Goal: Information Seeking & Learning: Check status

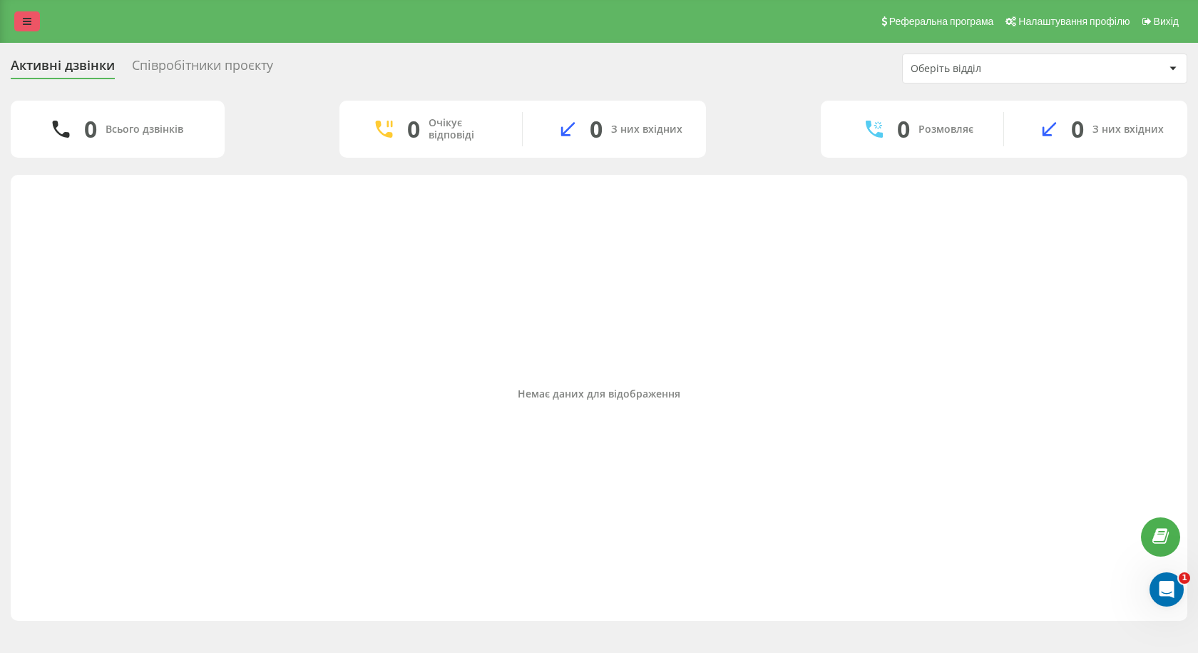
click at [36, 18] on link at bounding box center [27, 21] width 26 height 20
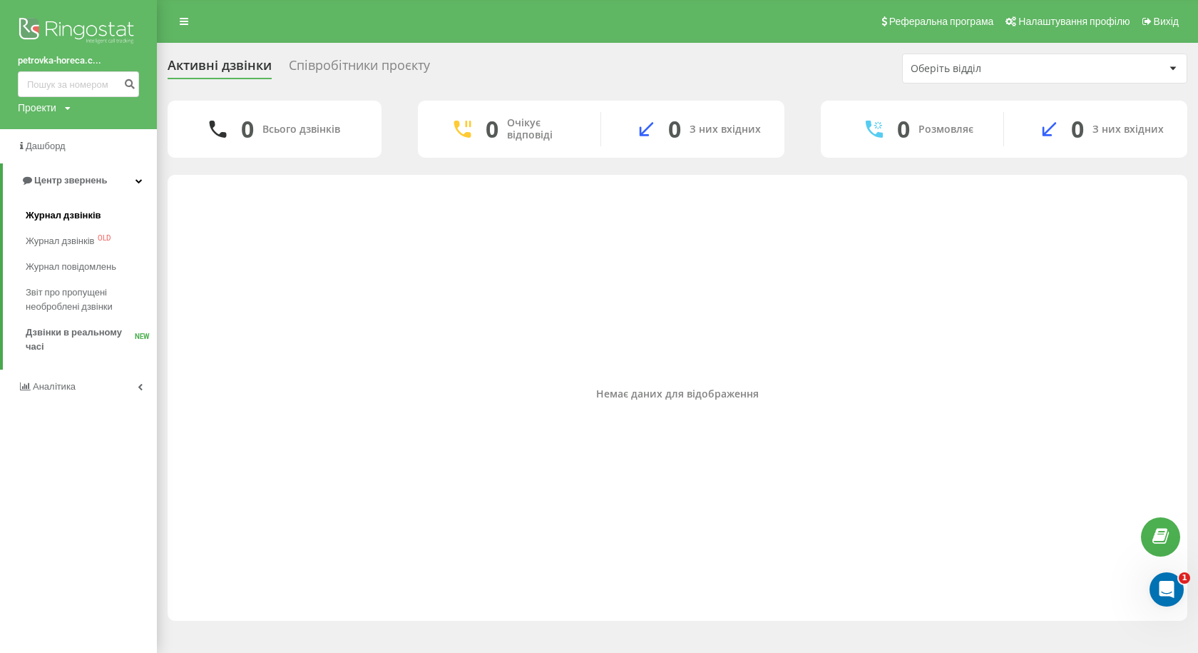
click at [65, 219] on span "Журнал дзвінків" at bounding box center [64, 215] width 76 height 14
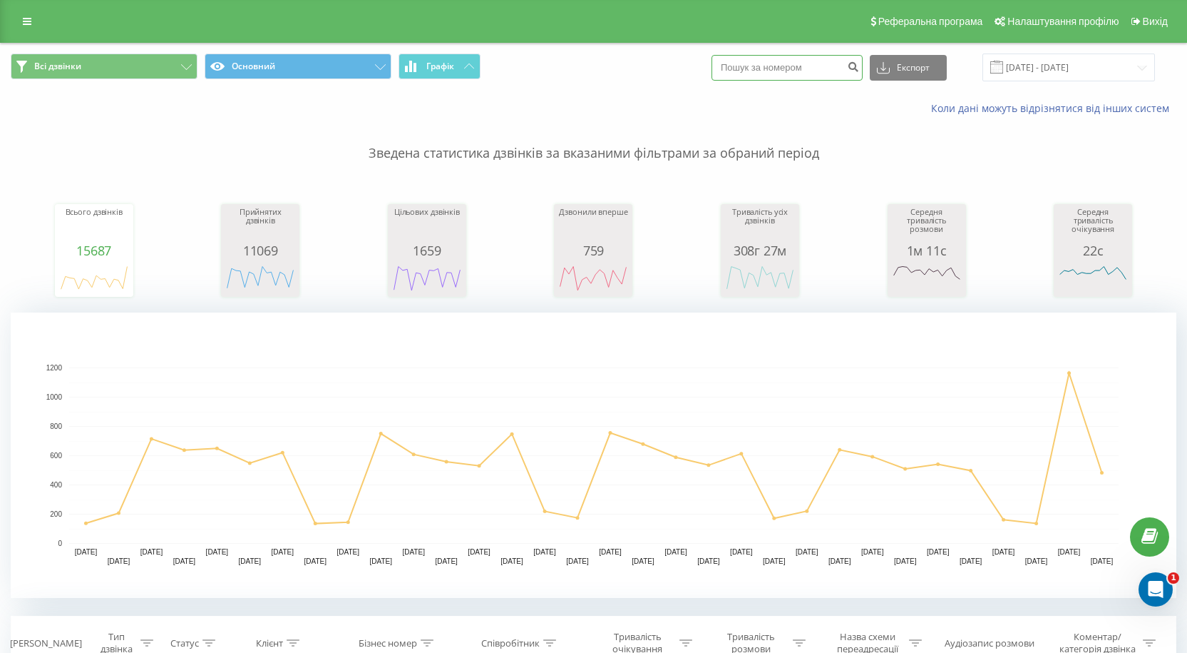
click at [771, 66] on input at bounding box center [787, 68] width 151 height 26
paste input "380954085154"
type input "380954085154"
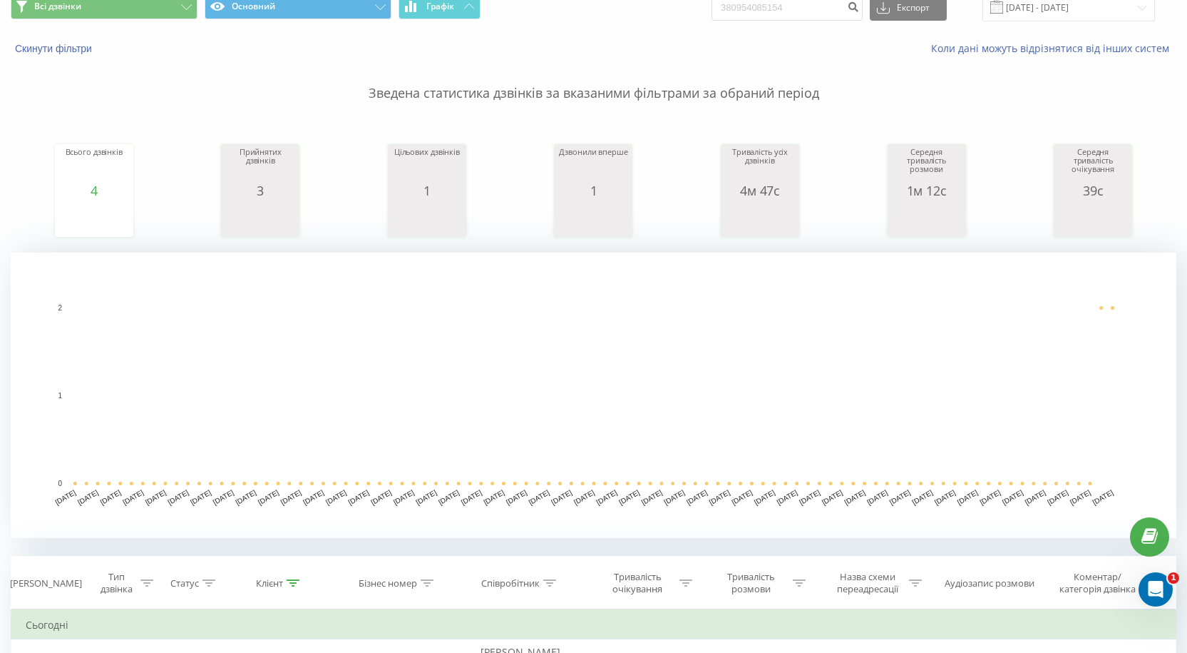
scroll to position [285, 0]
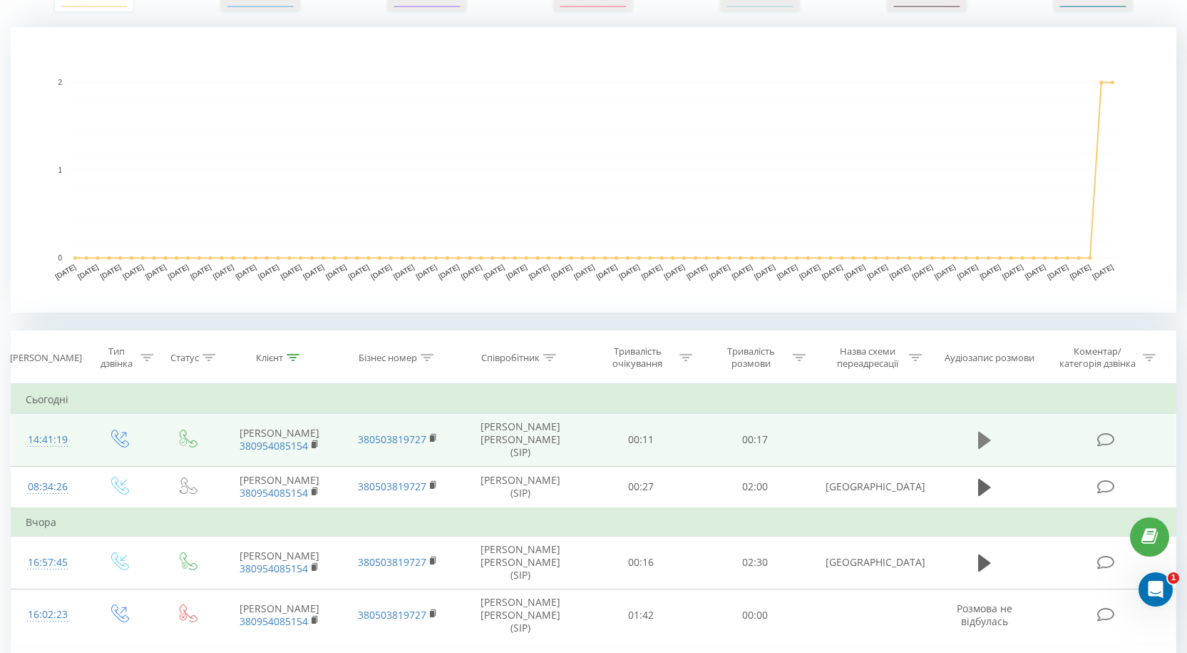
click at [987, 431] on icon at bounding box center [984, 440] width 13 height 20
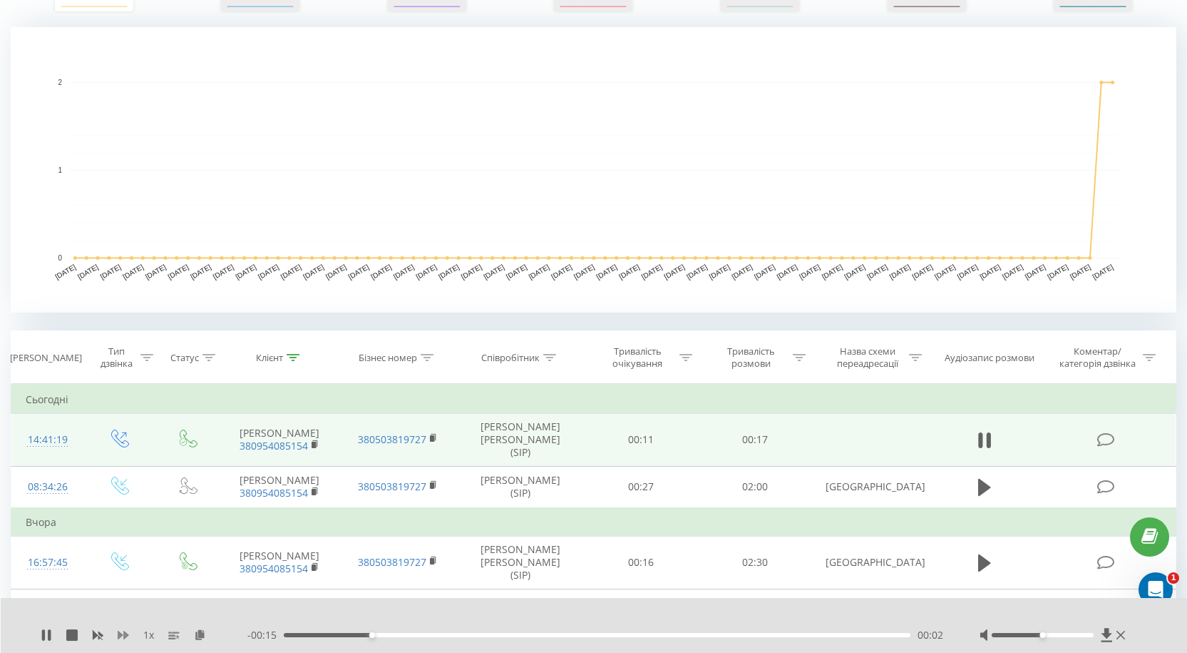
click at [123, 633] on icon at bounding box center [123, 634] width 11 height 11
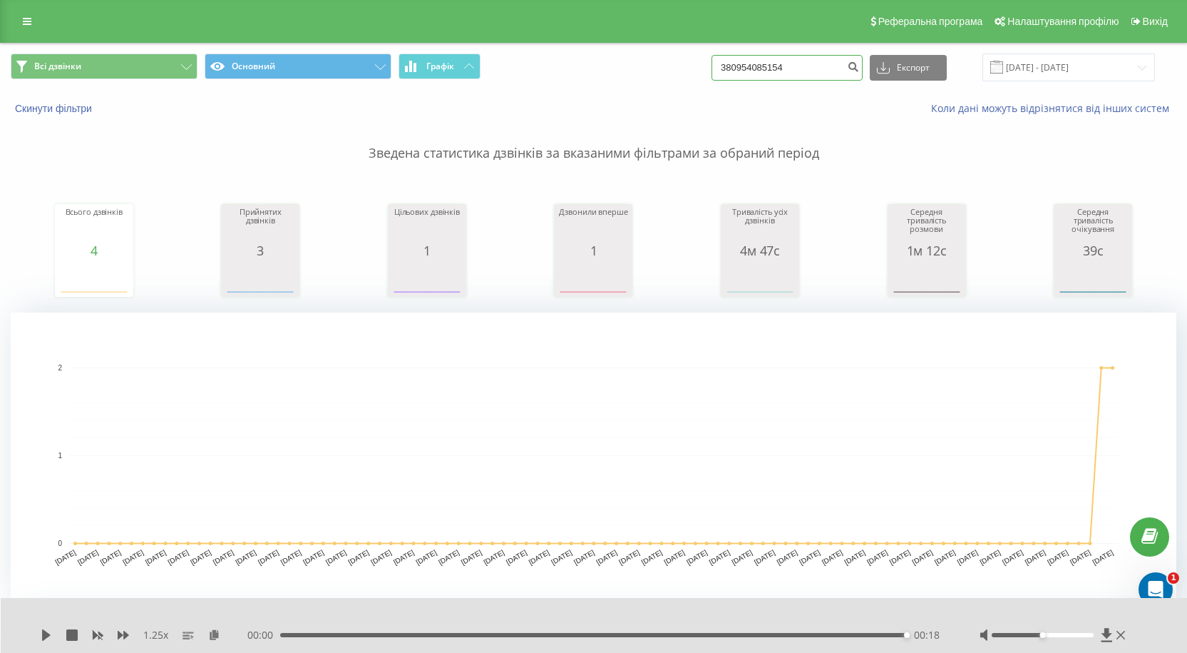
drag, startPoint x: 804, startPoint y: 72, endPoint x: 156, endPoint y: 127, distance: 649.9
click at [199, 129] on div "Всі дзвінки Основний Графік 380954085154 Експорт .csv .xls .xlsx 19.05.2025 - 1…" at bounding box center [594, 543] width 1166 height 999
paste input "95387122"
type input "380995387122"
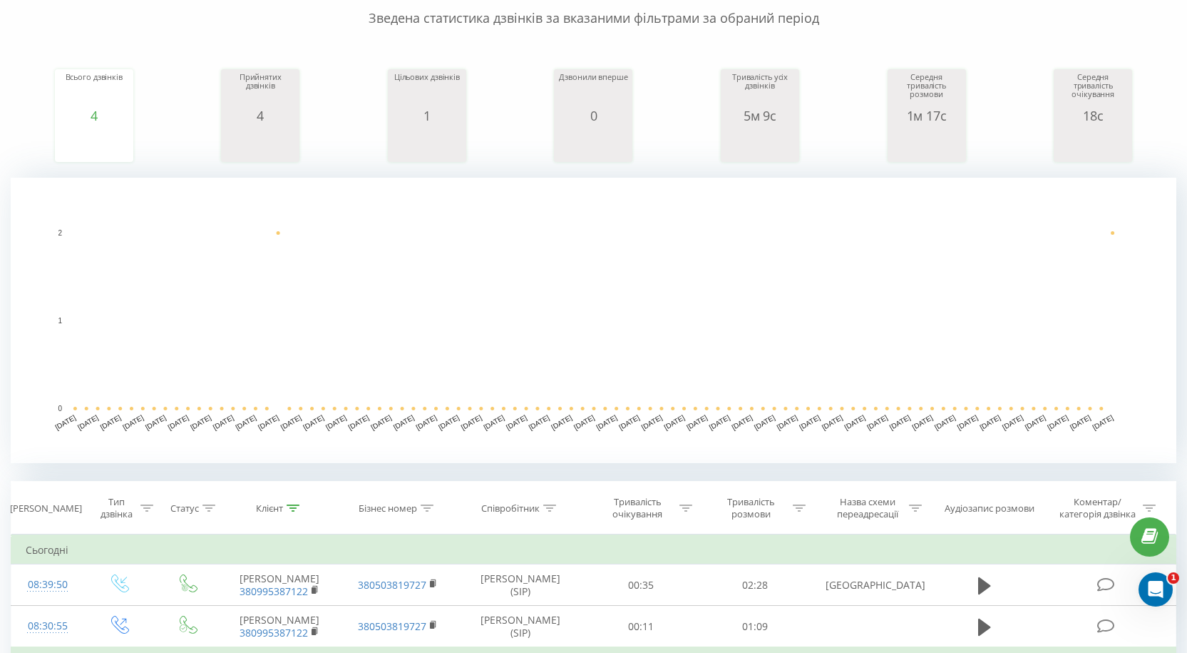
scroll to position [357, 0]
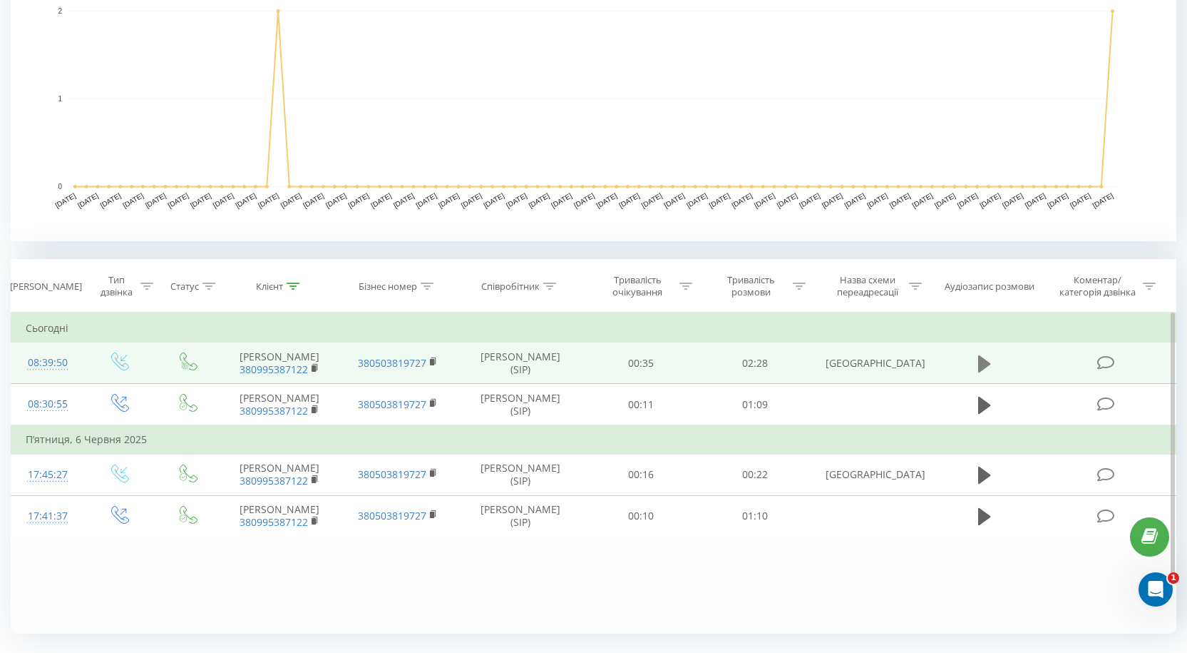
click at [988, 367] on icon at bounding box center [984, 362] width 13 height 17
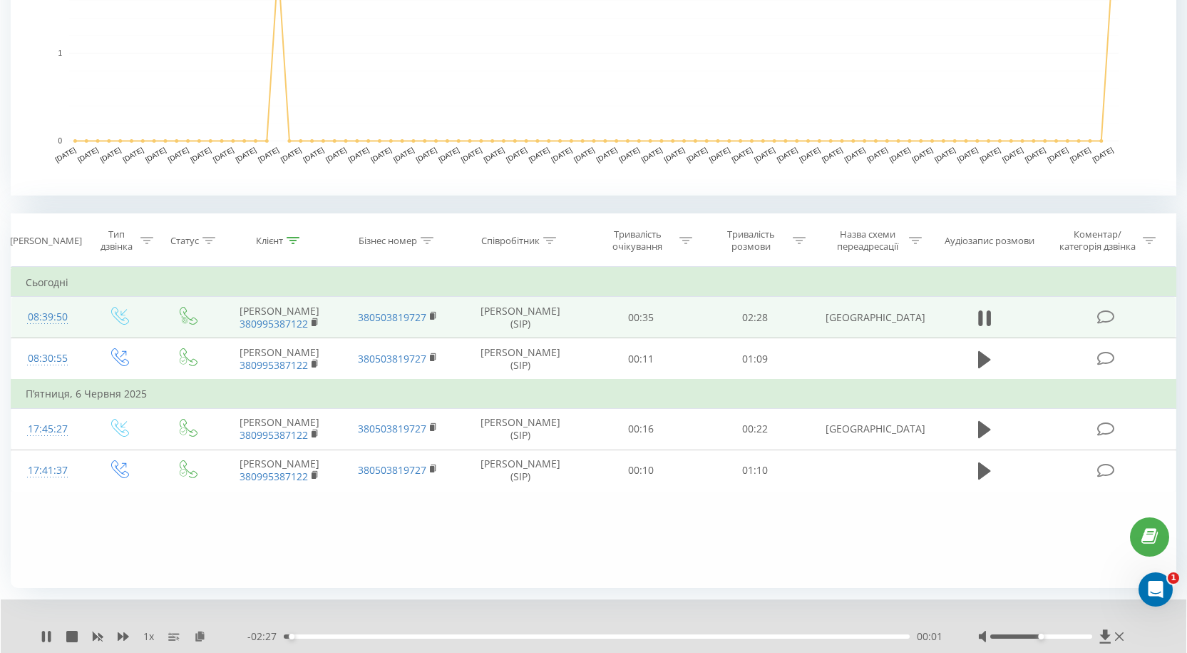
scroll to position [446, 0]
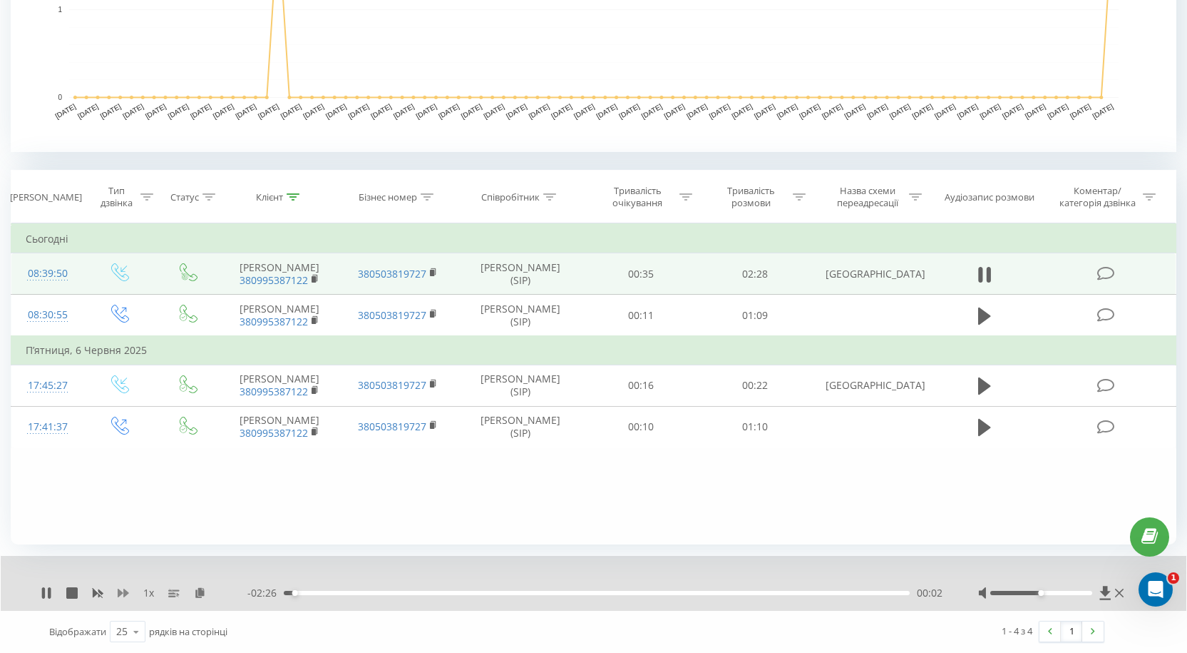
click at [126, 588] on icon at bounding box center [123, 592] width 11 height 11
click at [1059, 590] on div at bounding box center [1042, 592] width 102 height 4
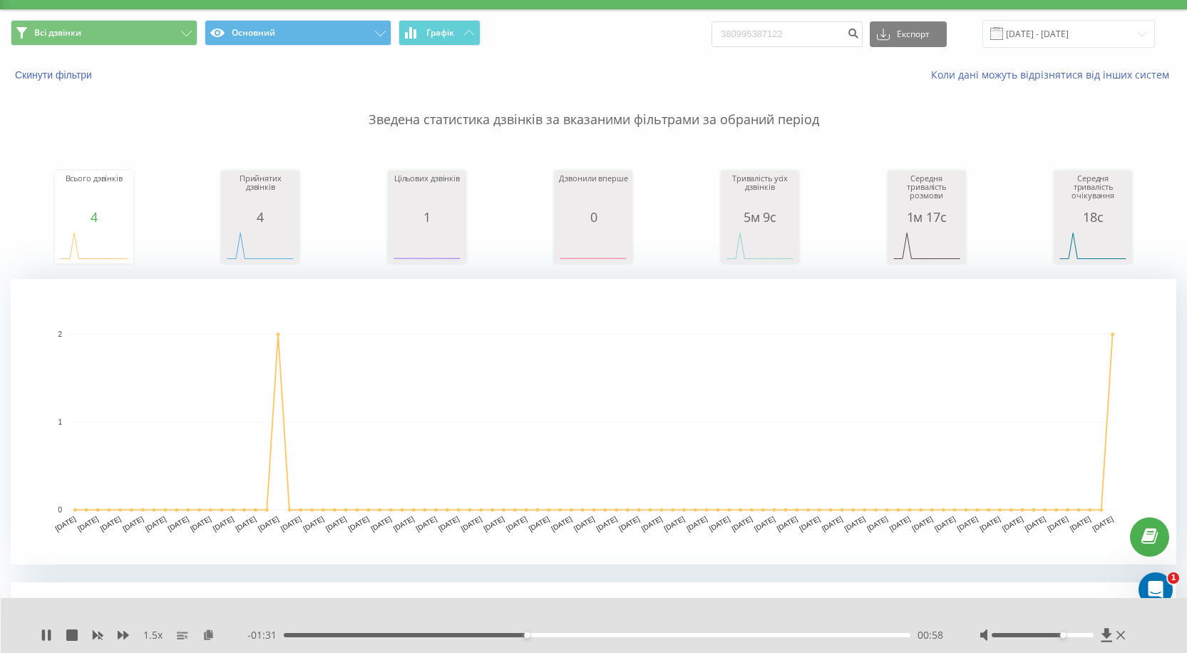
scroll to position [18, 0]
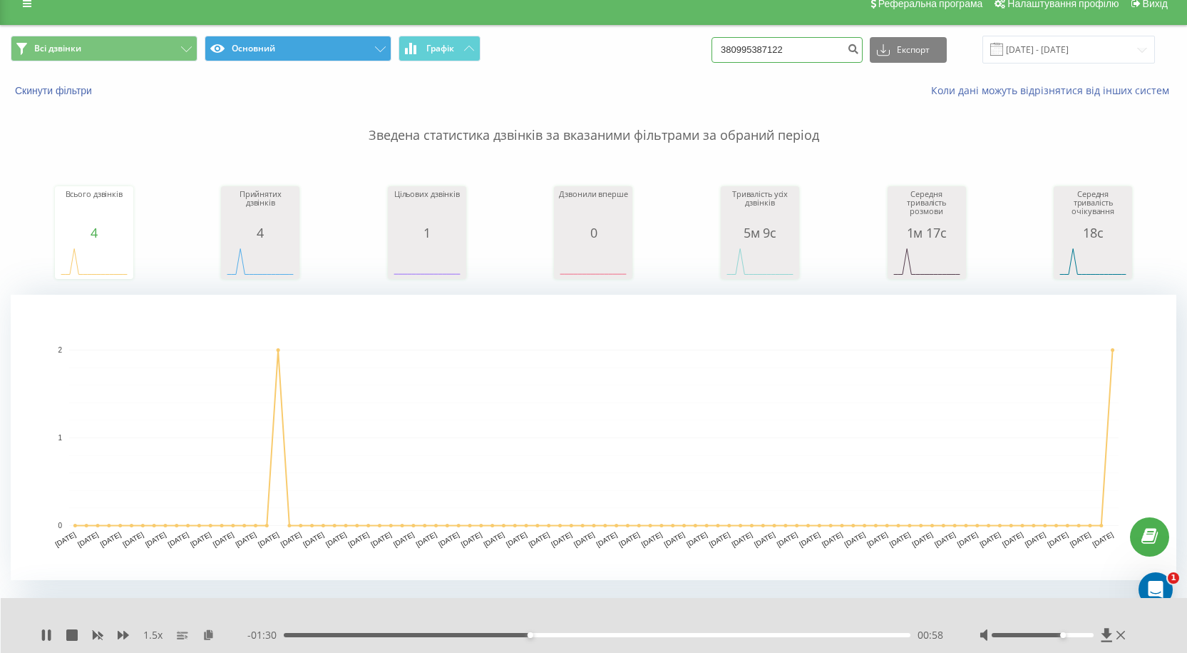
drag, startPoint x: 792, startPoint y: 51, endPoint x: 380, endPoint y: 58, distance: 411.5
click at [382, 58] on div "Всі дзвінки Основний Графік 380995387122 Експорт .csv .xls .xlsx 19.05.2025 - 1…" at bounding box center [594, 50] width 1166 height 28
paste input "675815400"
type input "380675815400"
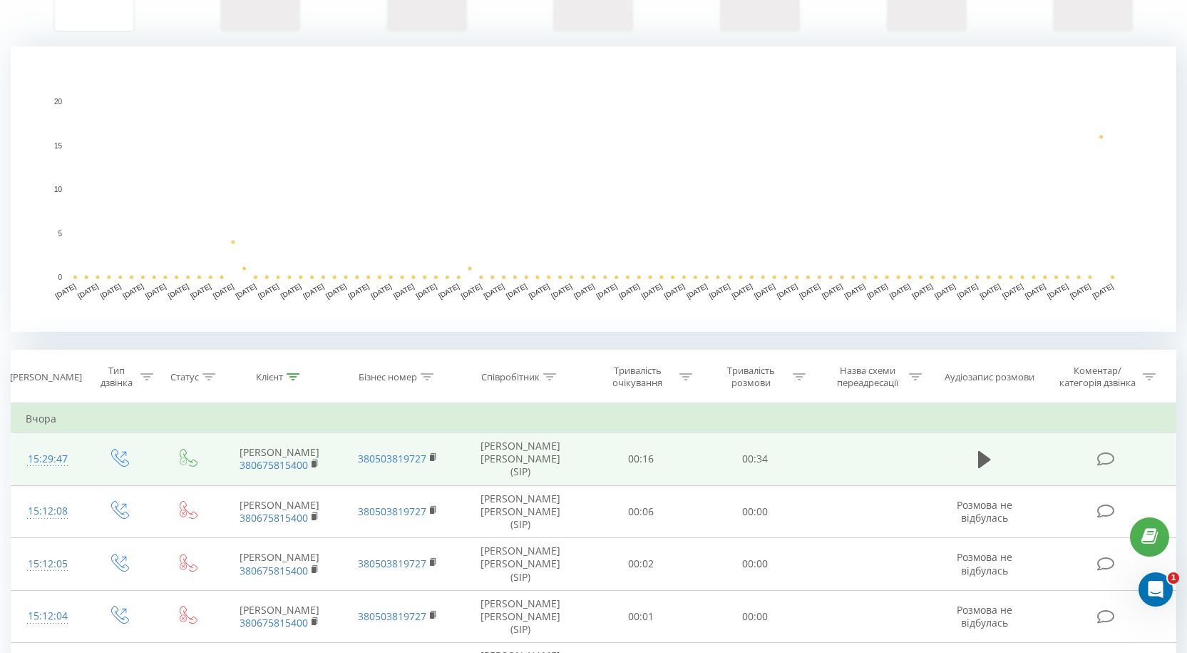
scroll to position [285, 0]
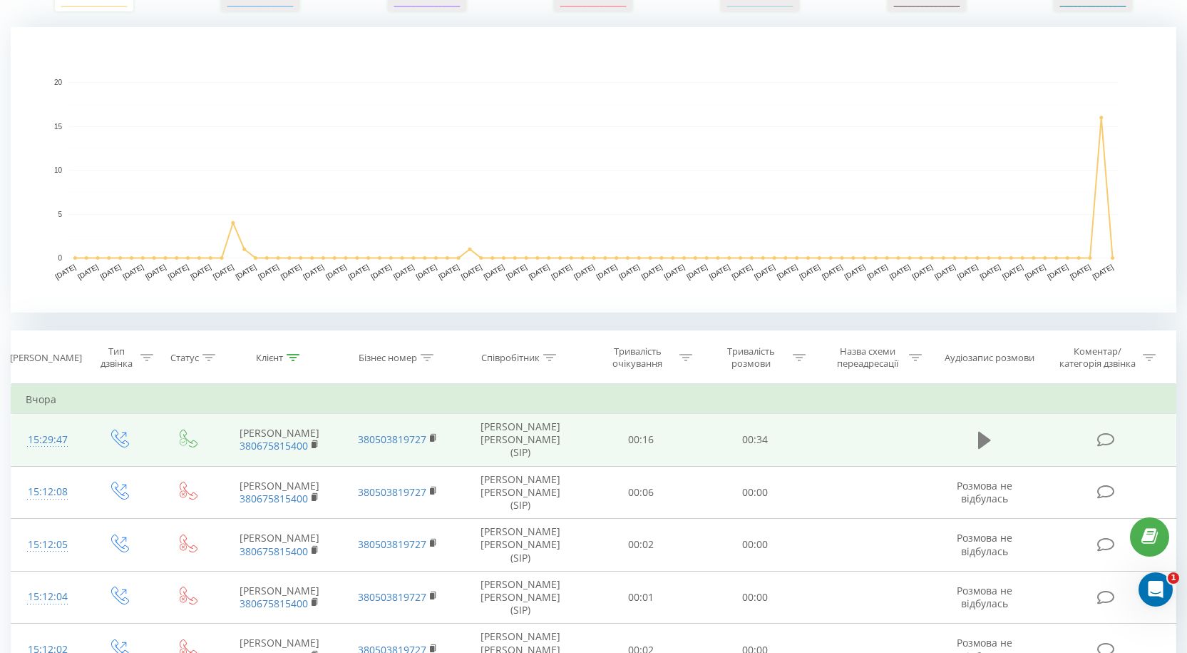
click at [982, 442] on icon at bounding box center [984, 439] width 13 height 17
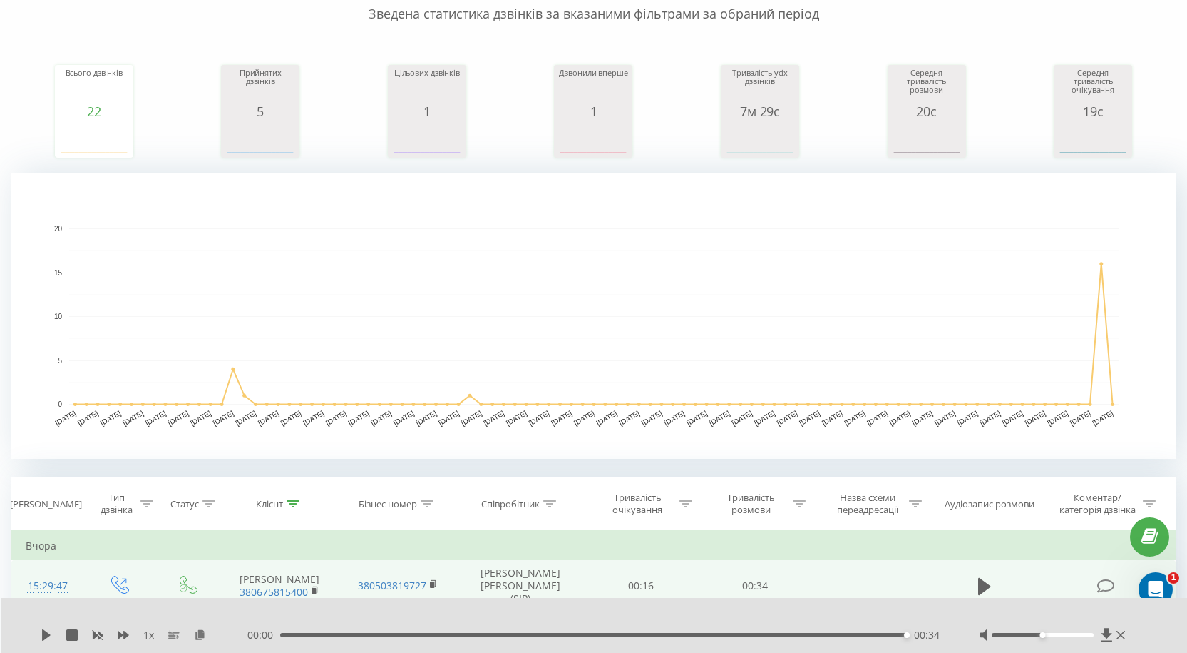
scroll to position [0, 0]
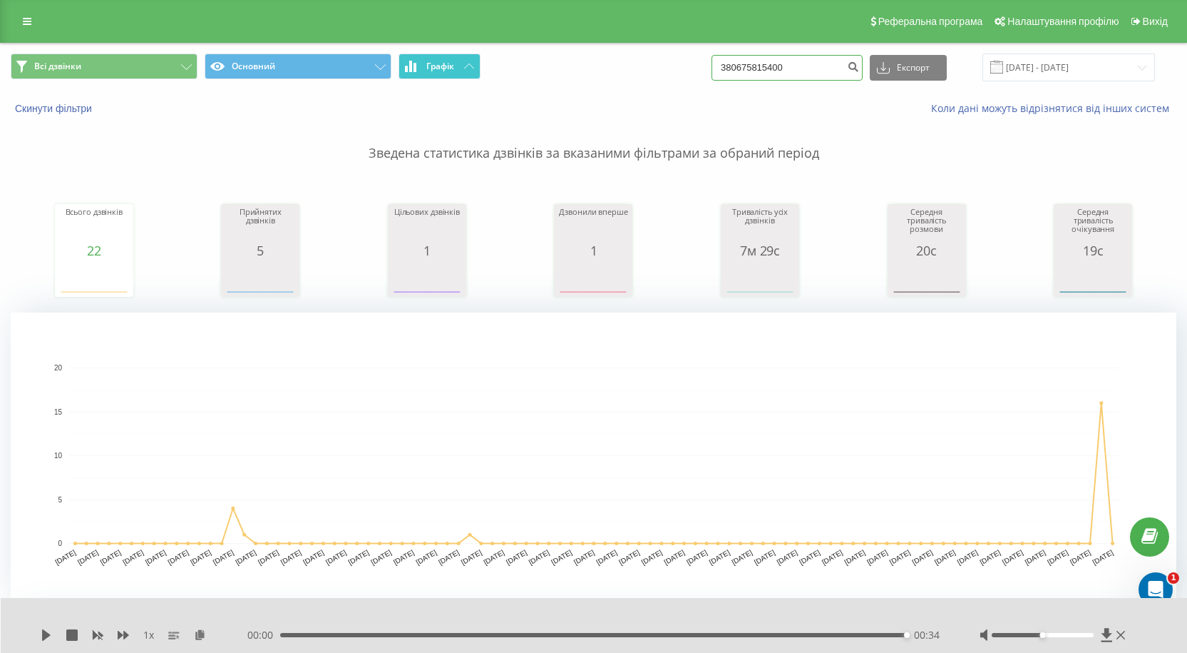
drag, startPoint x: 820, startPoint y: 64, endPoint x: 409, endPoint y: 62, distance: 410.8
click at [409, 62] on div "Всі дзвінки Основний Графік 380675815400 Експорт .csv .xls .xlsx 19.05.2025 - 1…" at bounding box center [594, 67] width 1166 height 28
paste input "968250723"
click at [745, 66] on input "380968250723" at bounding box center [787, 68] width 151 height 26
type input "30968250723"
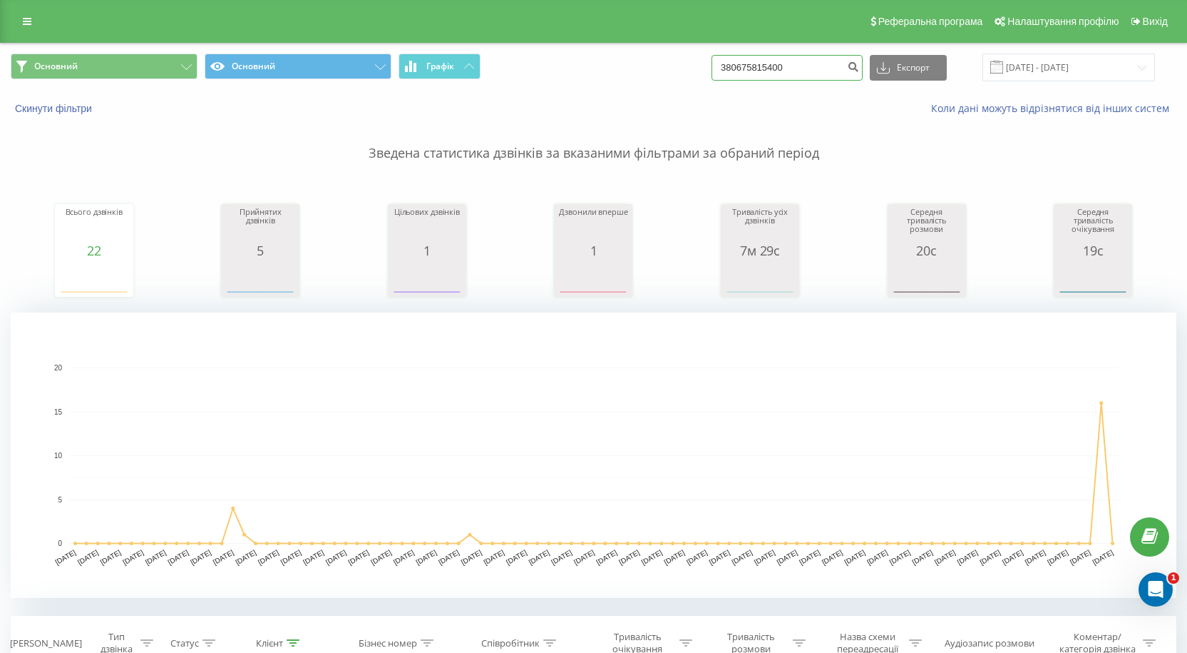
click at [742, 69] on input "380675815400" at bounding box center [787, 68] width 151 height 26
drag, startPoint x: 797, startPoint y: 63, endPoint x: 577, endPoint y: 69, distance: 219.7
click at [578, 69] on div "Основний Основний Графік 380675815400 Експорт .csv .xls .xlsx 19.05.2025 - 19.0…" at bounding box center [594, 67] width 1166 height 28
paste input "968250723"
drag, startPoint x: 745, startPoint y: 67, endPoint x: 682, endPoint y: 70, distance: 62.1
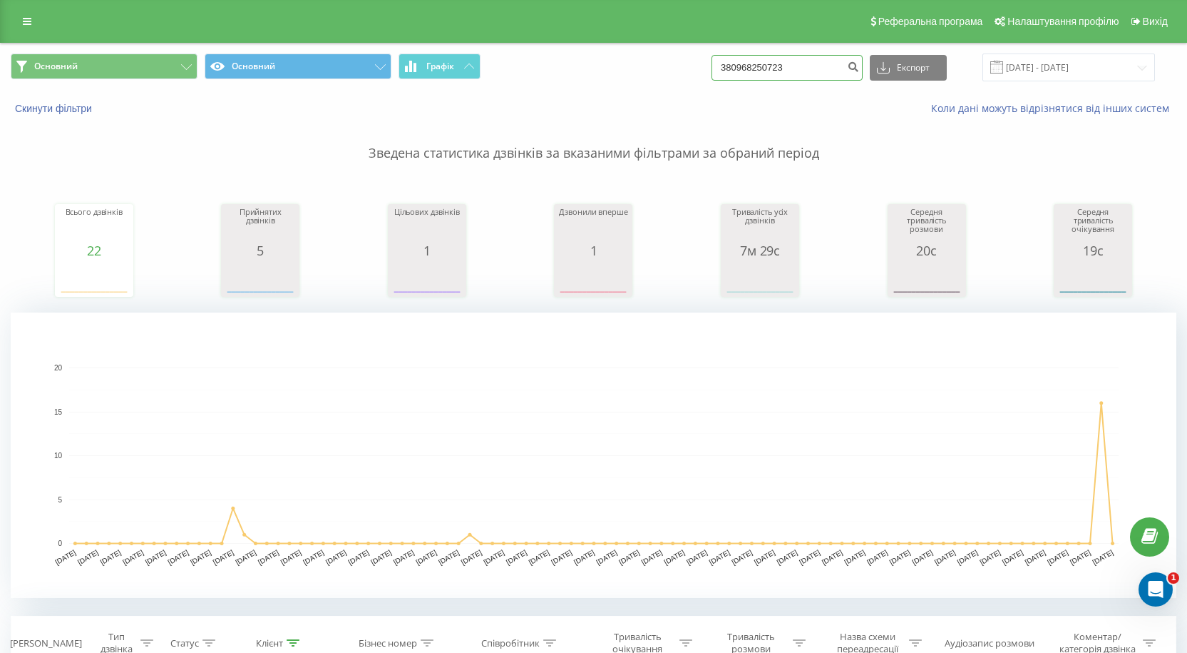
click at [683, 70] on div "Основний Основний Графік 380968250723 Експорт .csv .xls .xlsx 19.05.2025 - 19.0…" at bounding box center [594, 67] width 1166 height 28
type input "0968250723"
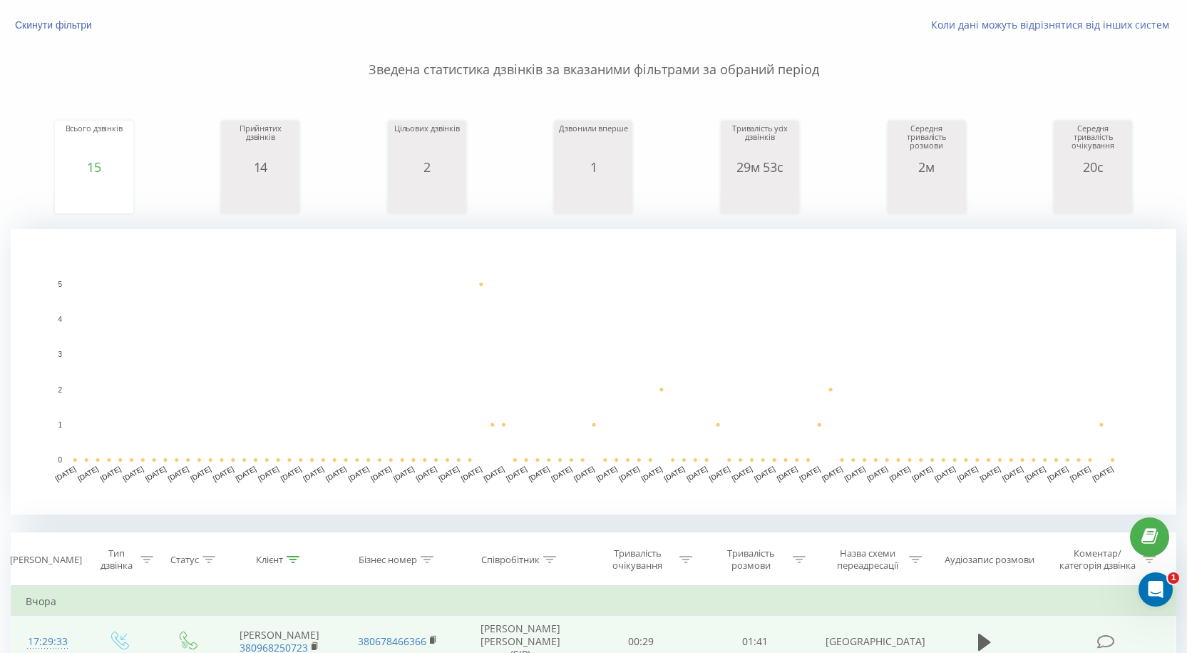
scroll to position [285, 0]
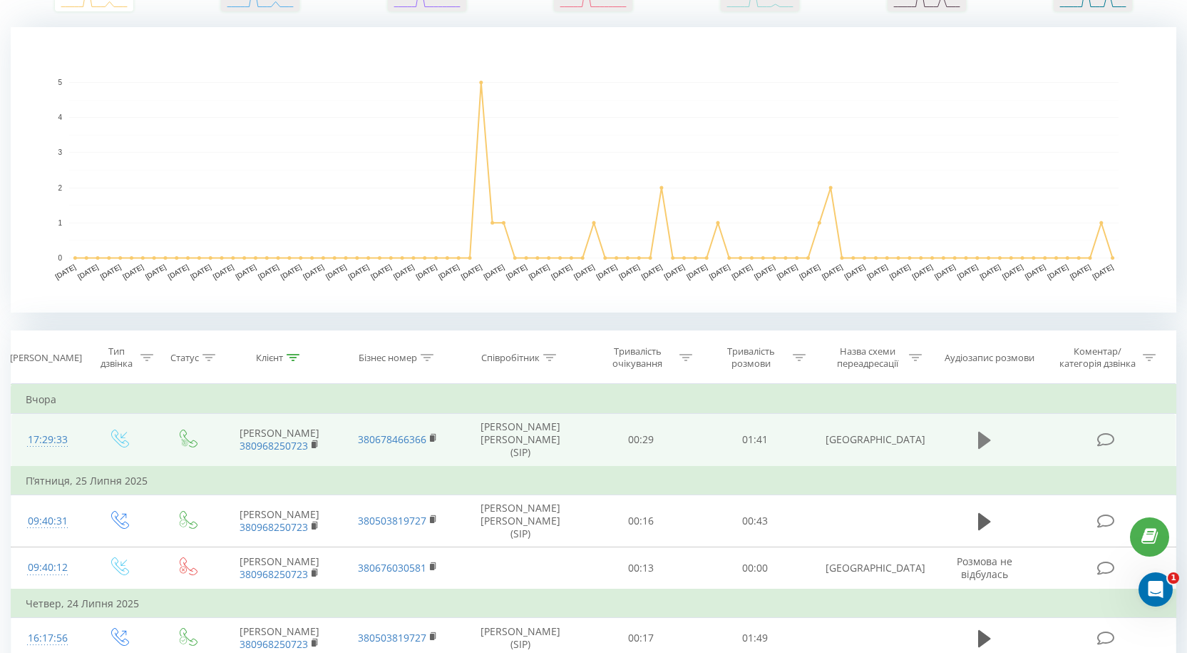
click at [985, 439] on icon at bounding box center [984, 439] width 13 height 17
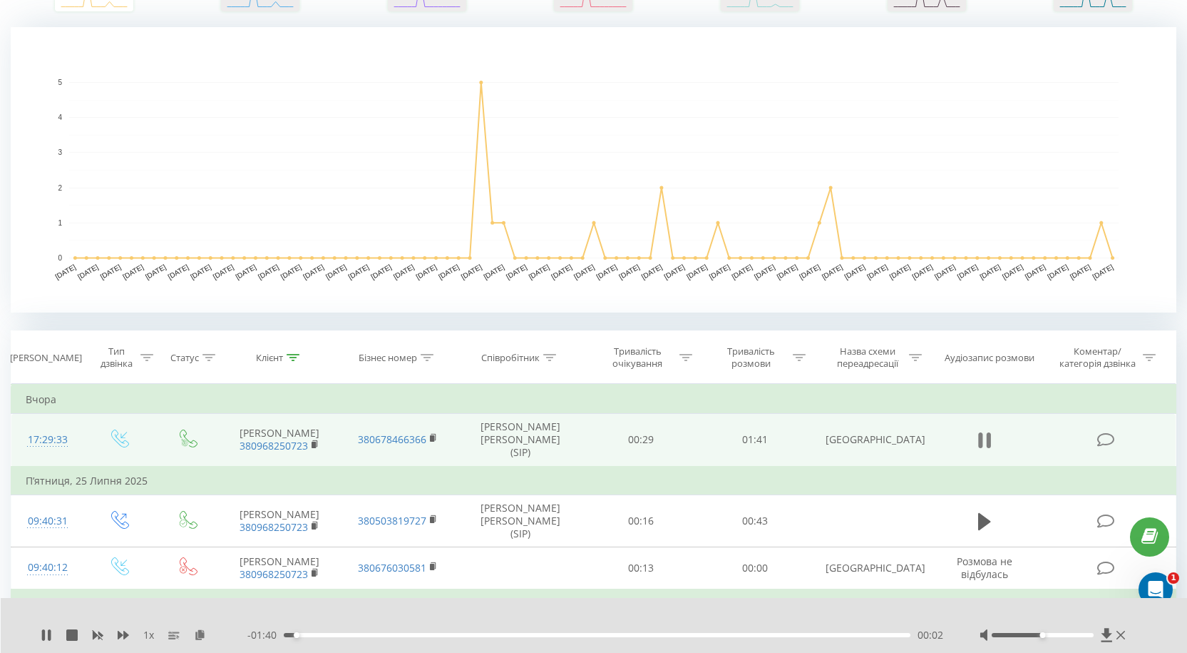
click at [990, 440] on icon at bounding box center [989, 440] width 4 height 16
click at [988, 441] on icon at bounding box center [984, 439] width 13 height 17
